Goal: Transaction & Acquisition: Book appointment/travel/reservation

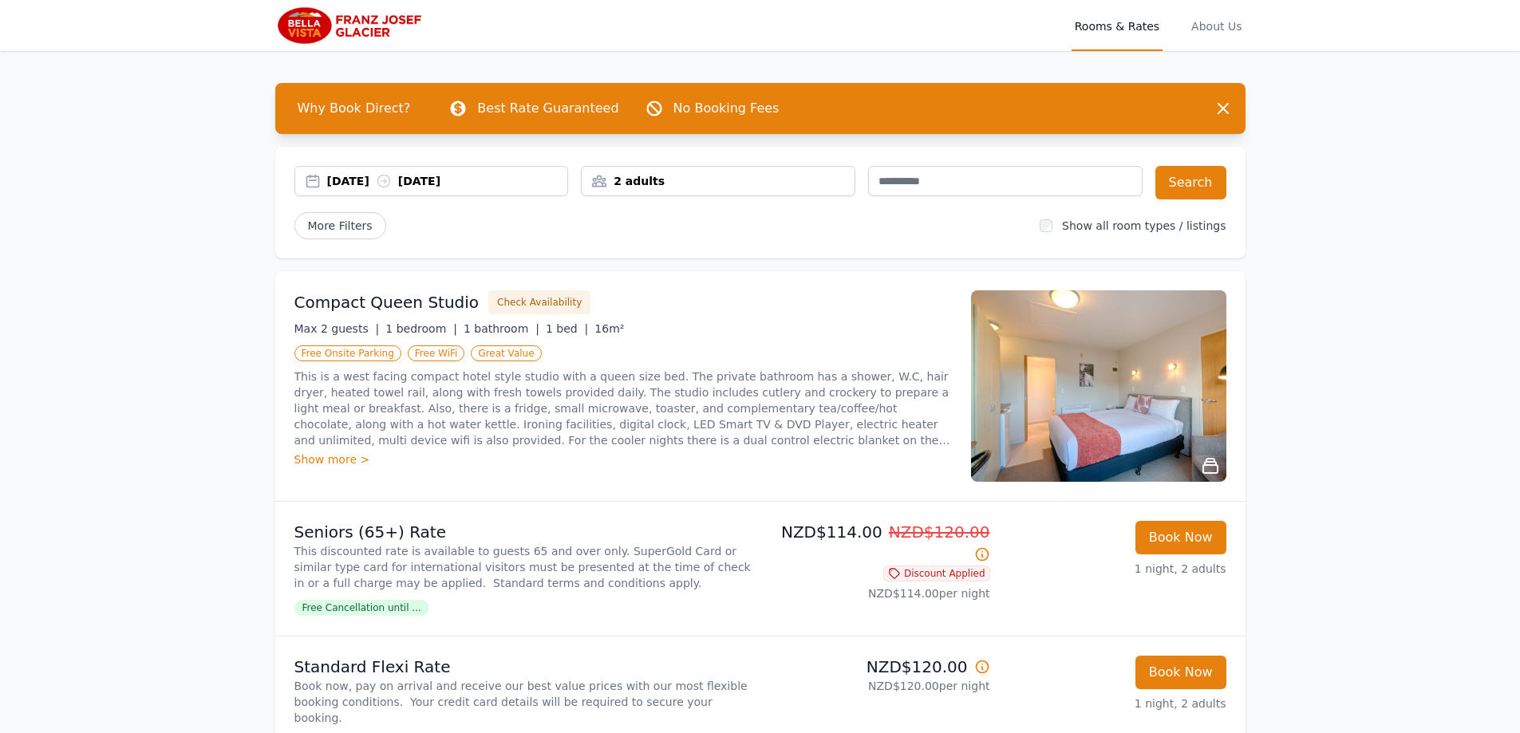
click at [507, 178] on div "[DATE] [DATE]" at bounding box center [447, 181] width 241 height 16
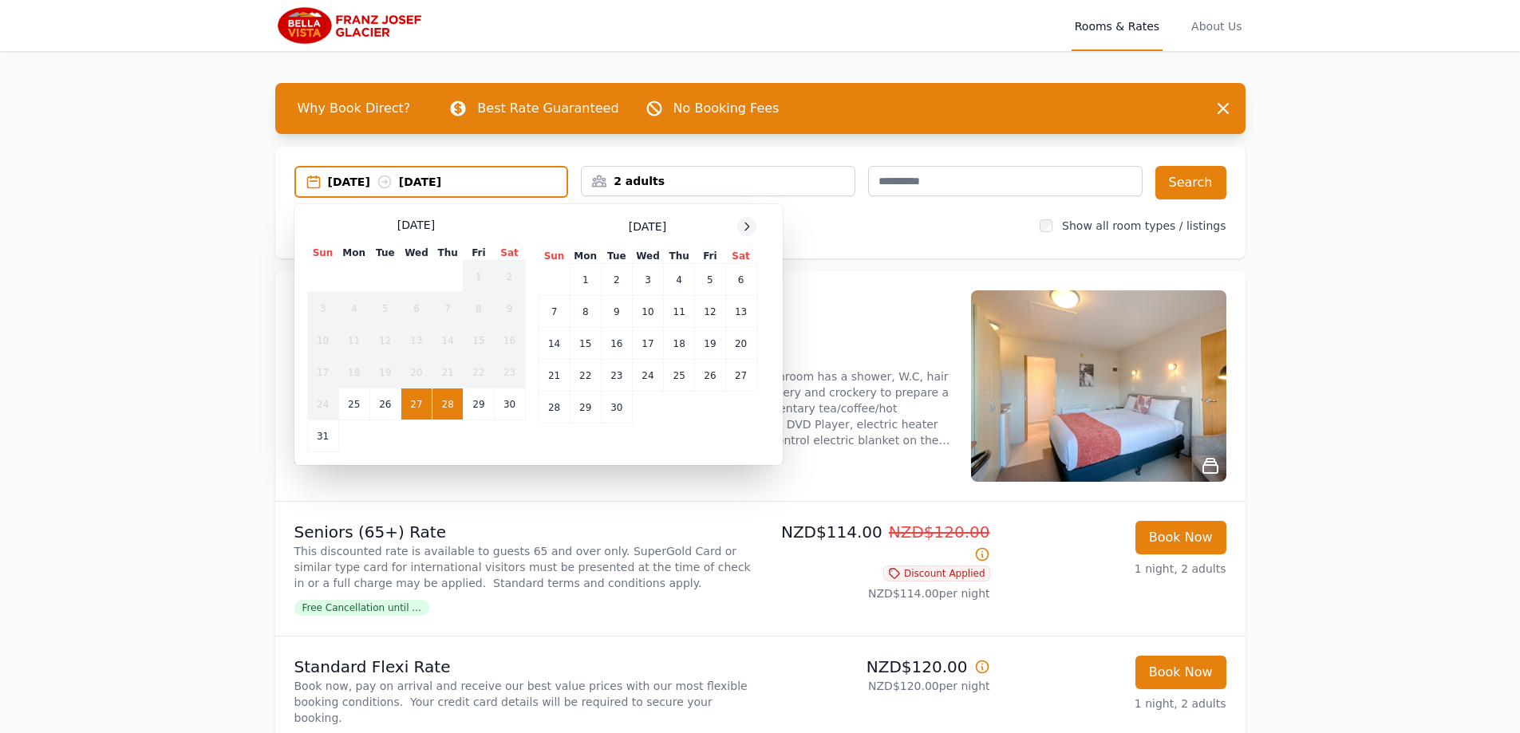
click at [748, 223] on icon at bounding box center [747, 226] width 13 height 13
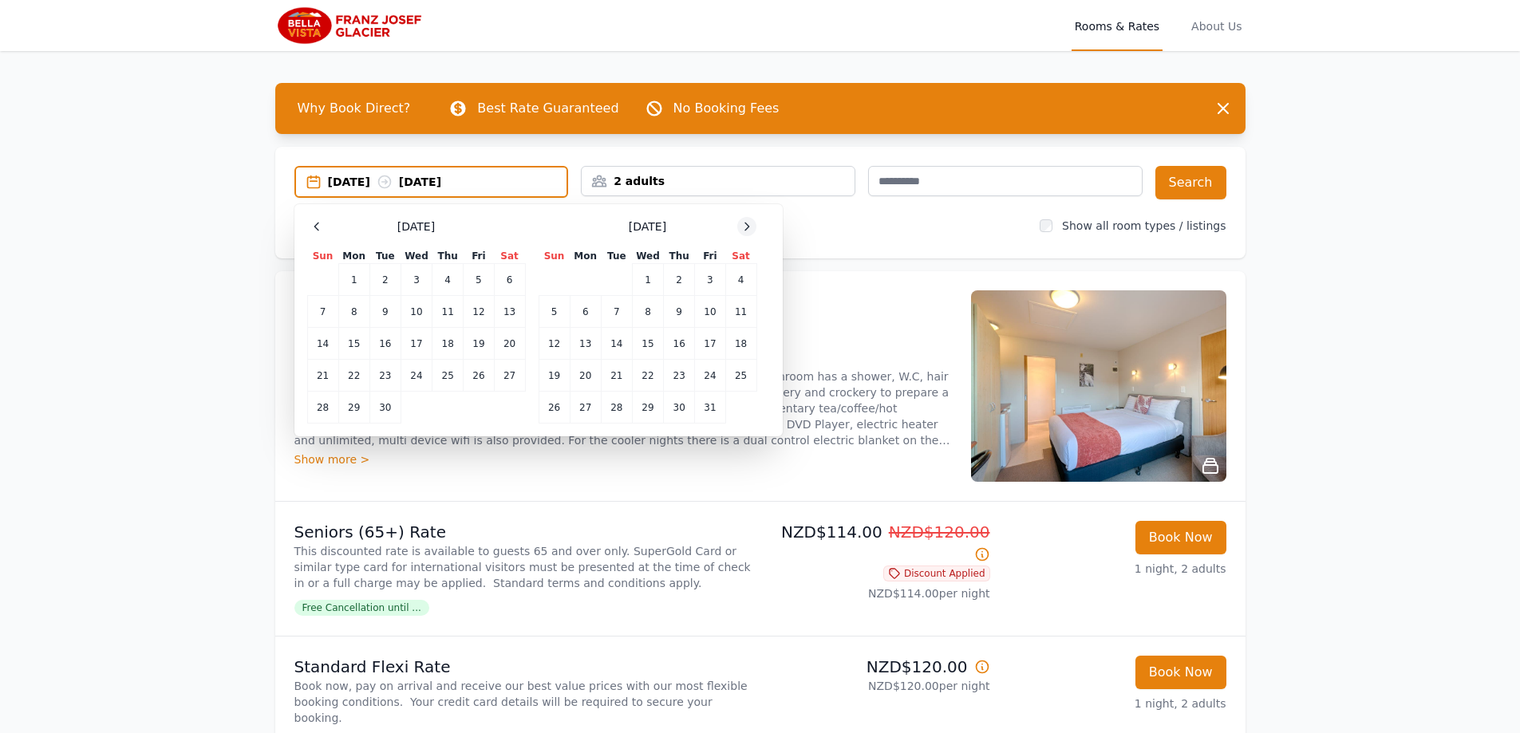
click at [748, 223] on icon at bounding box center [747, 226] width 13 height 13
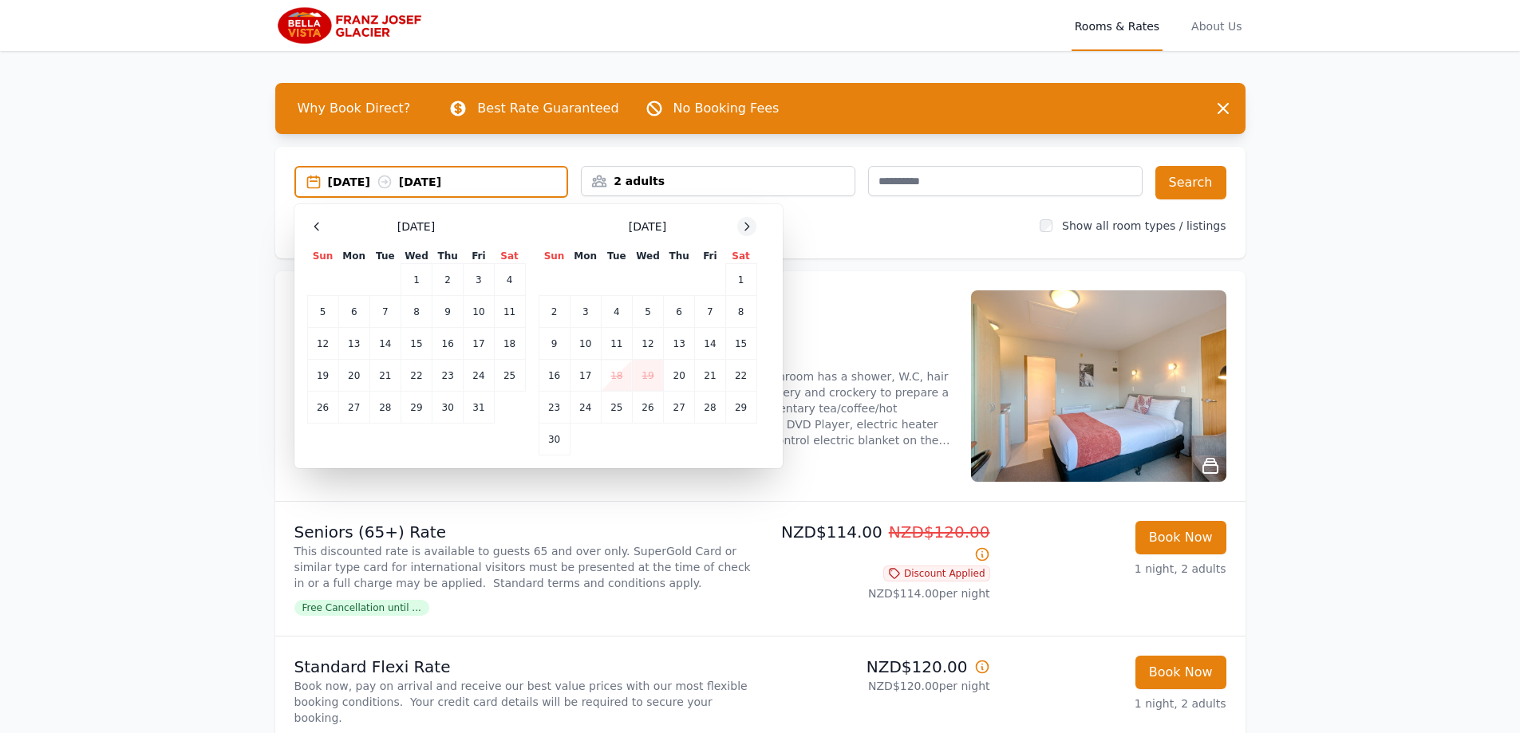
click at [748, 223] on icon at bounding box center [747, 226] width 13 height 13
click at [643, 405] on td "31" at bounding box center [647, 408] width 31 height 32
click at [749, 227] on icon at bounding box center [747, 226] width 4 height 7
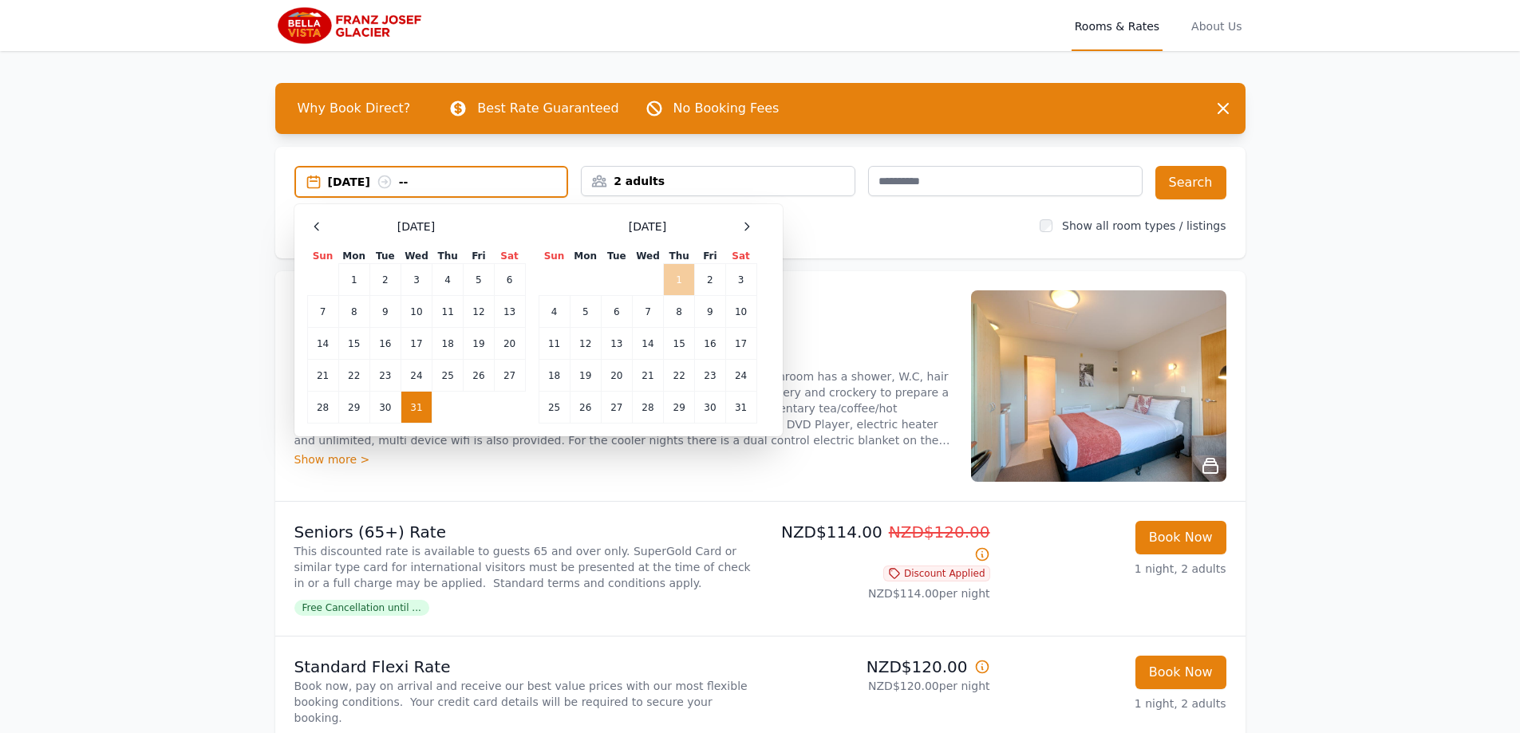
click at [678, 277] on td "1" at bounding box center [679, 280] width 31 height 32
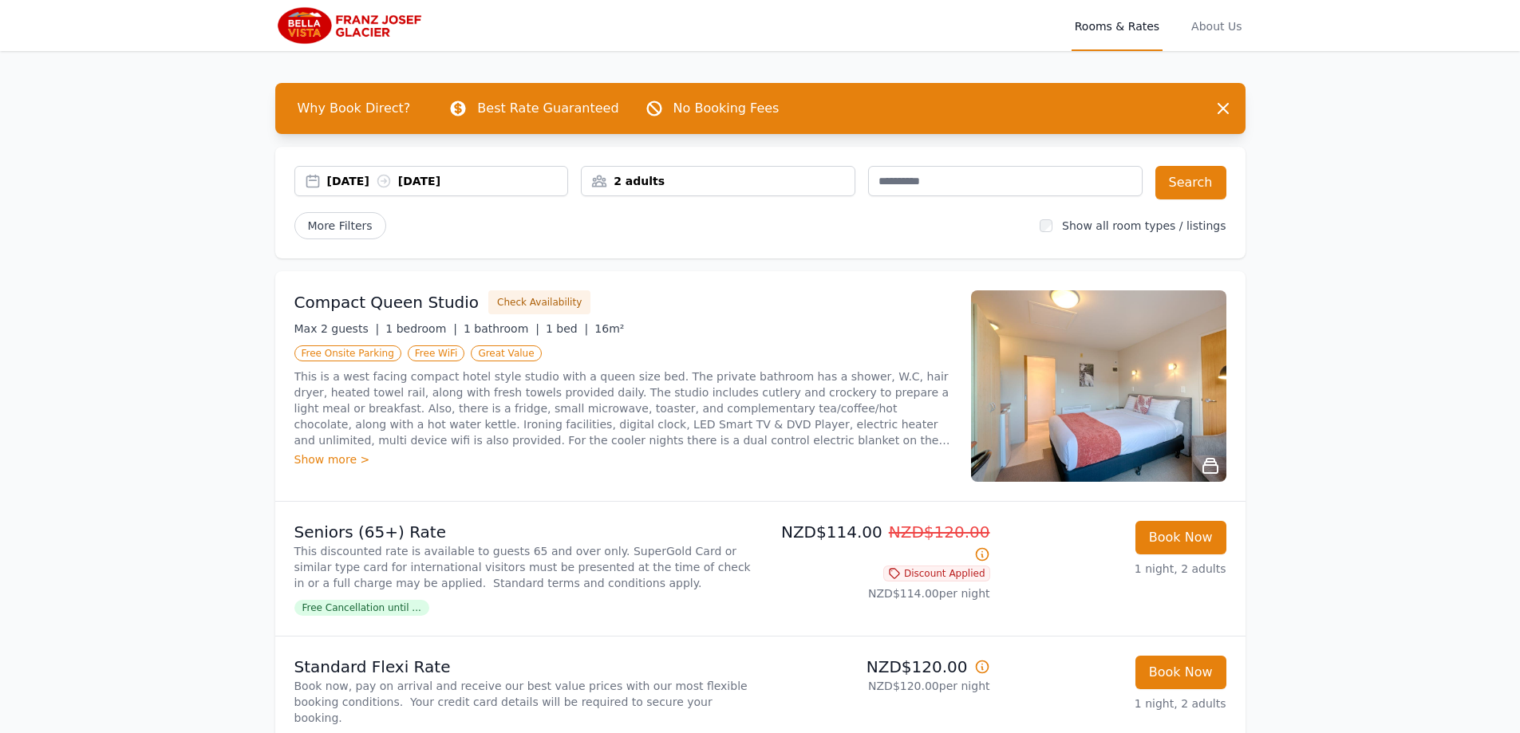
click at [481, 179] on div "[DATE] [DATE]" at bounding box center [447, 181] width 241 height 16
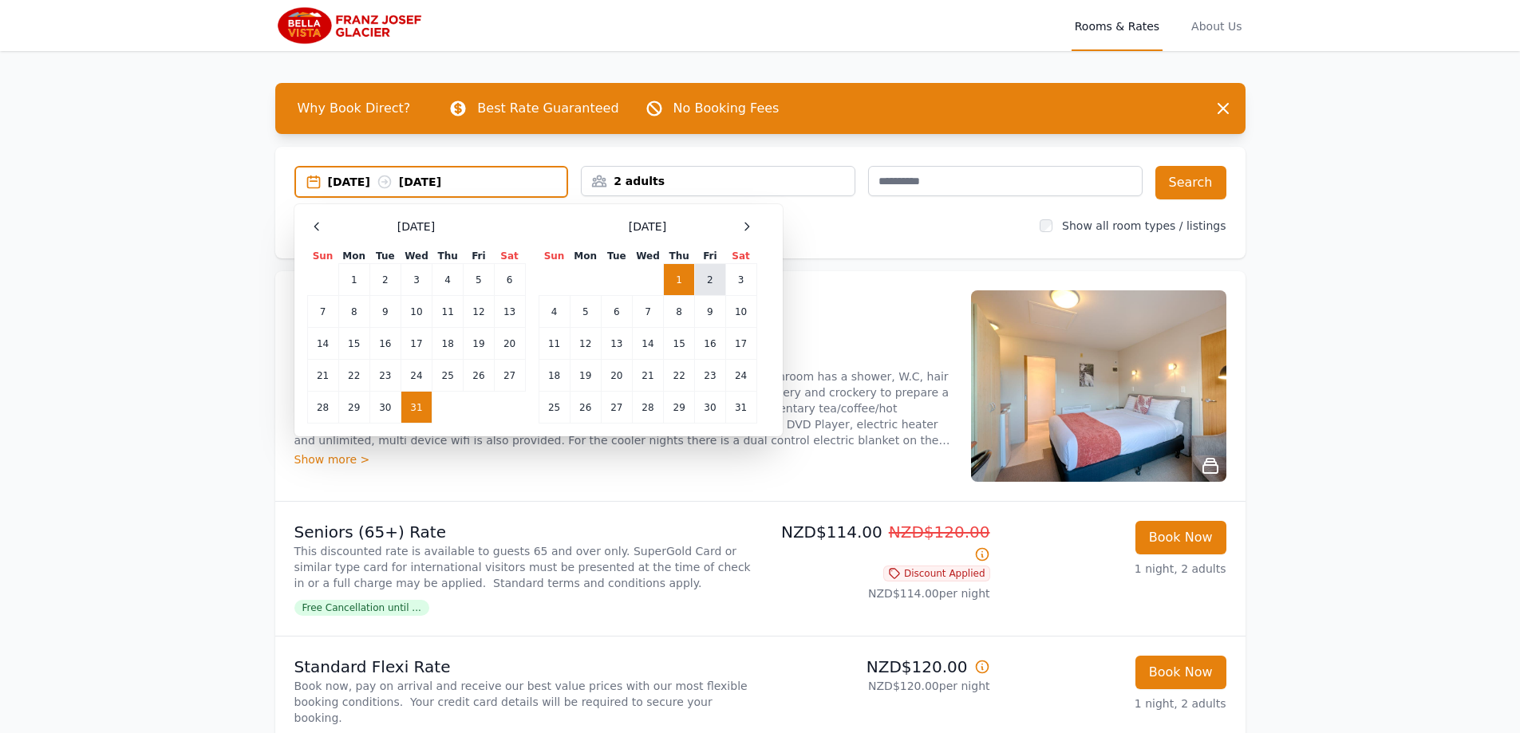
click at [707, 277] on td "2" at bounding box center [710, 280] width 30 height 32
click at [415, 413] on td "31" at bounding box center [416, 408] width 31 height 32
click at [710, 276] on td "2" at bounding box center [710, 280] width 30 height 32
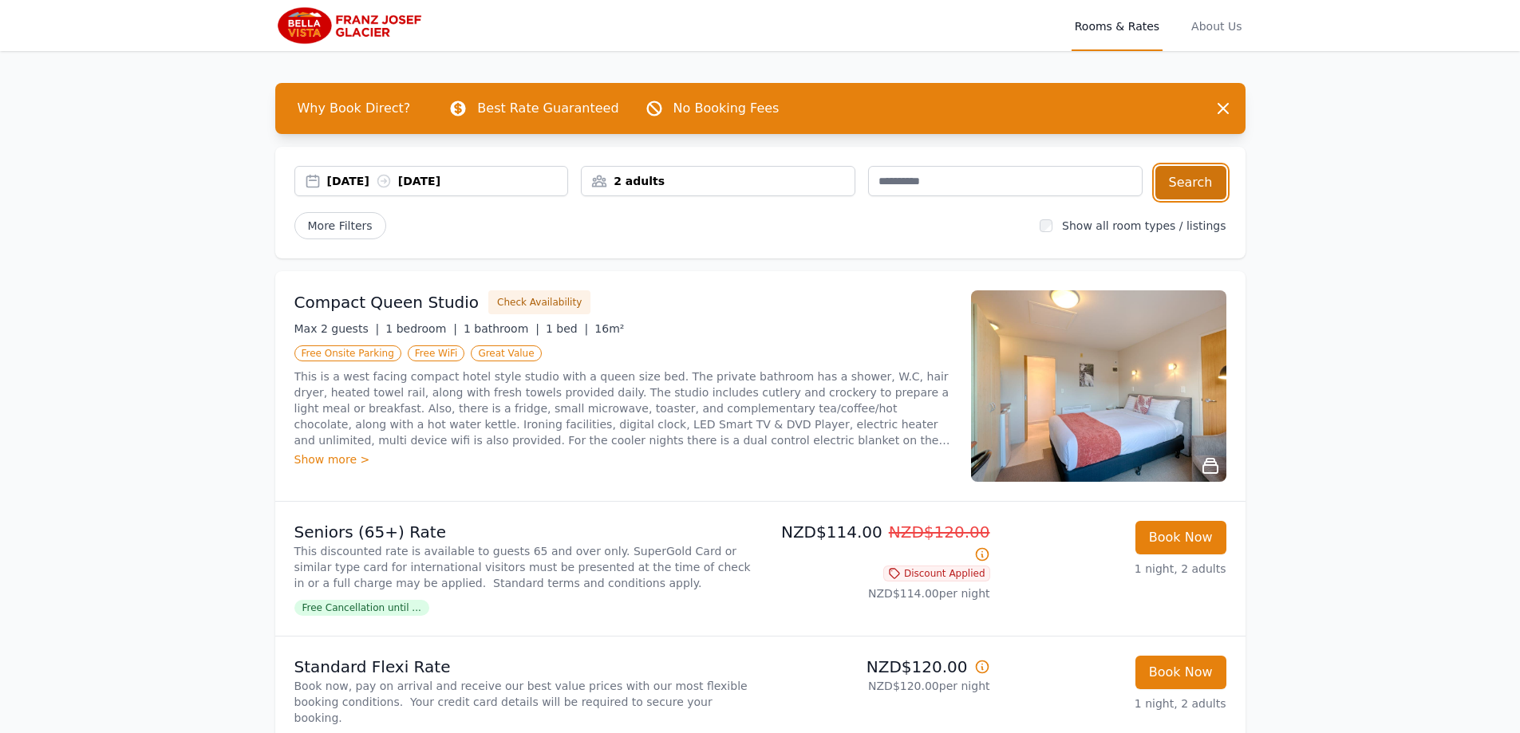
click at [1196, 180] on button "Search" at bounding box center [1191, 183] width 71 height 34
